Goal: Information Seeking & Learning: Learn about a topic

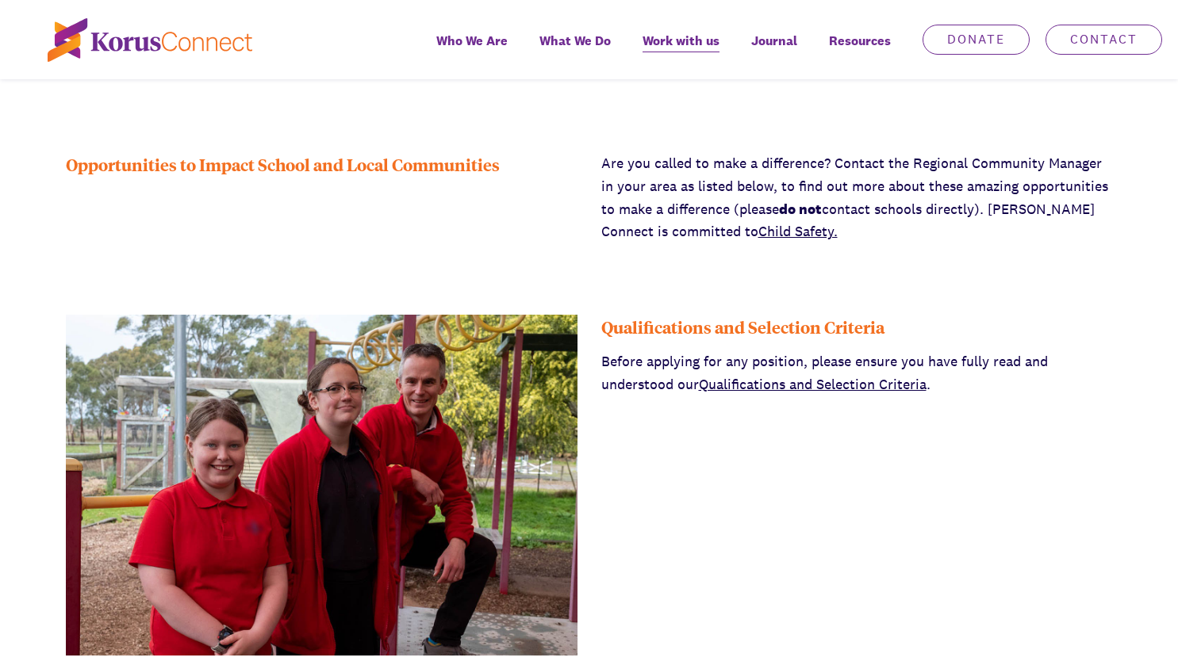
scroll to position [521, 0]
click at [832, 381] on link "Qualifications and Selection Criteria" at bounding box center [813, 383] width 228 height 18
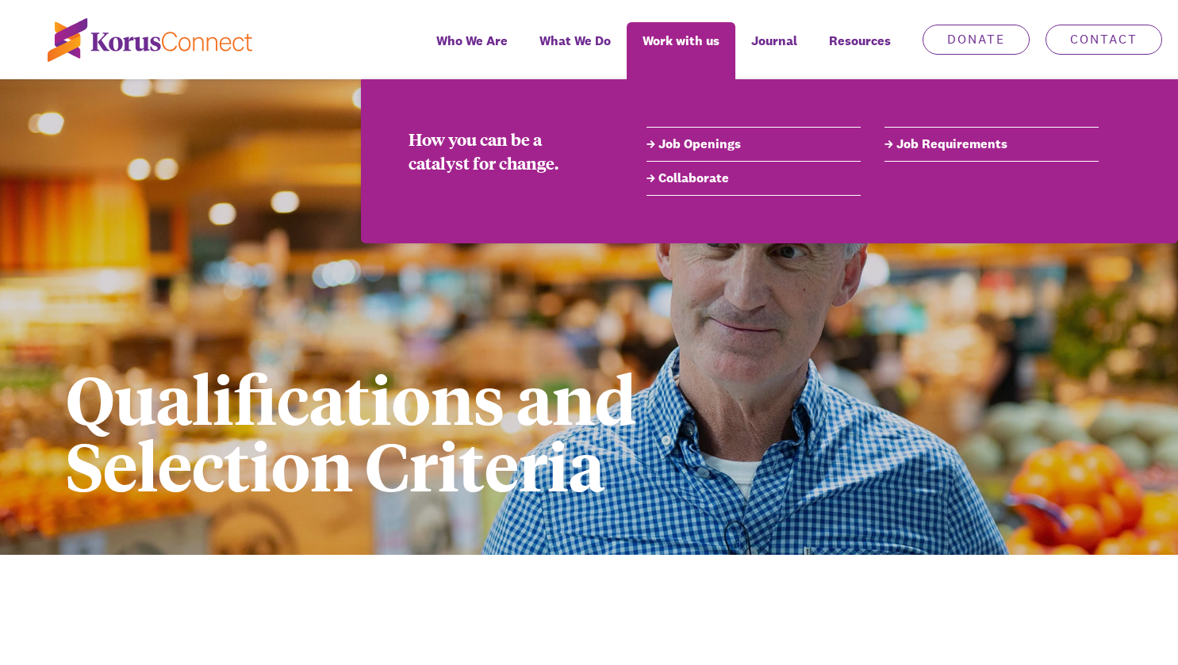
click at [940, 140] on link "Job Requirements" at bounding box center [991, 144] width 214 height 19
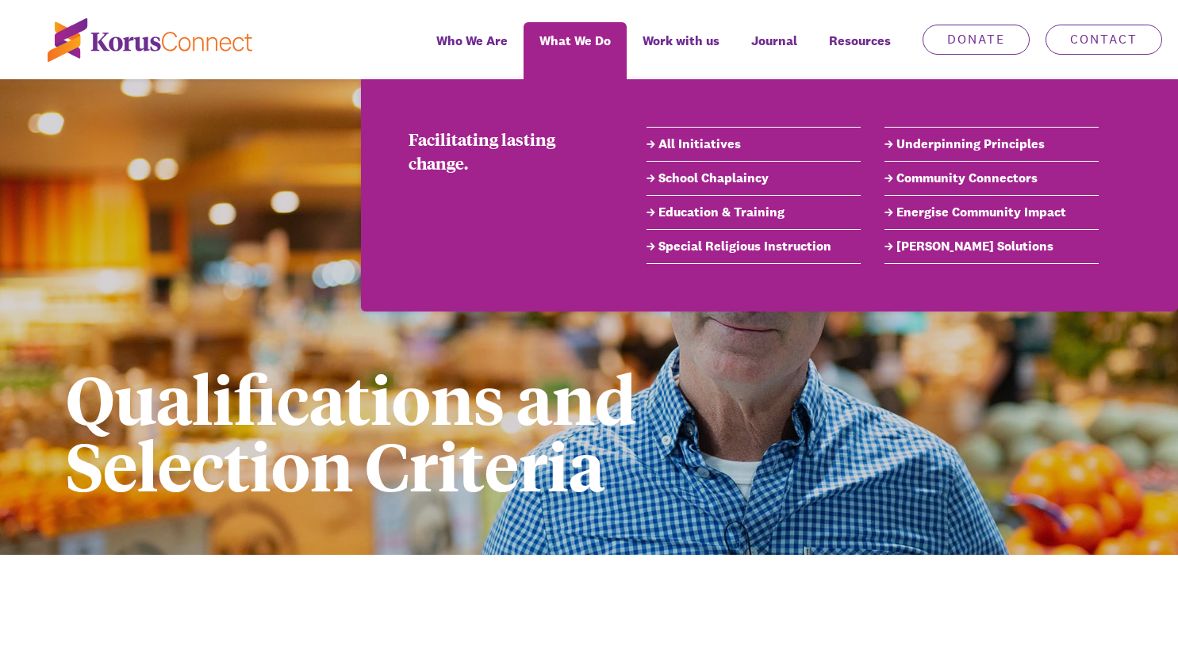
click at [705, 178] on link "School Chaplaincy" at bounding box center [753, 178] width 214 height 19
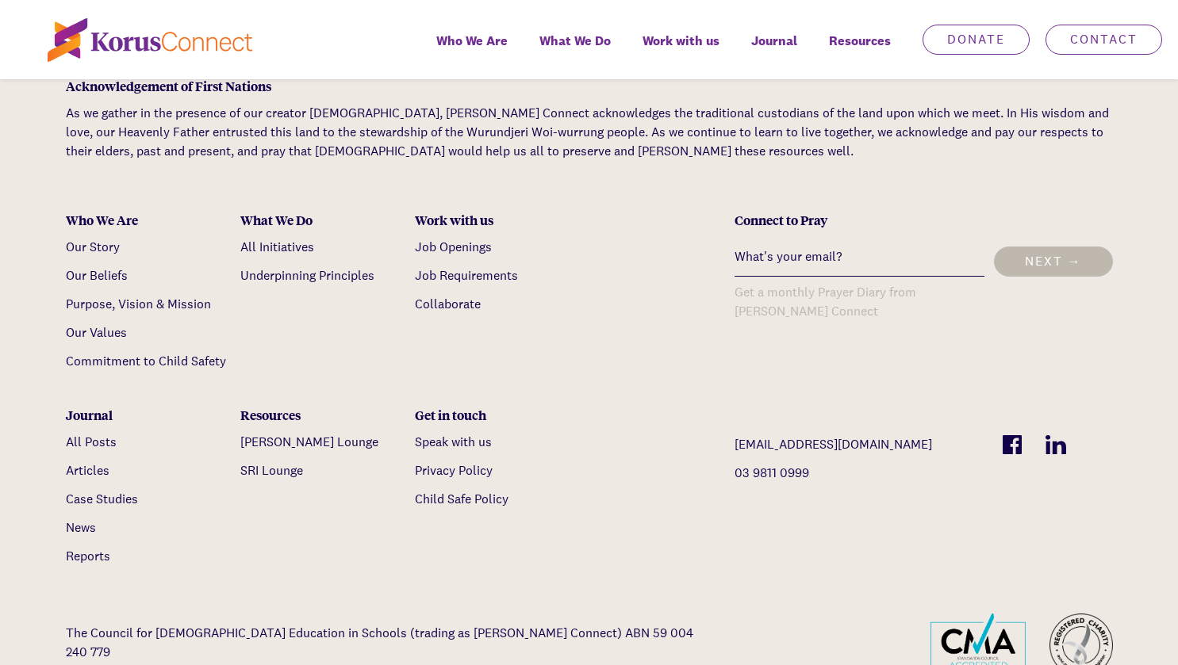
scroll to position [5587, 0]
